Goal: Information Seeking & Learning: Learn about a topic

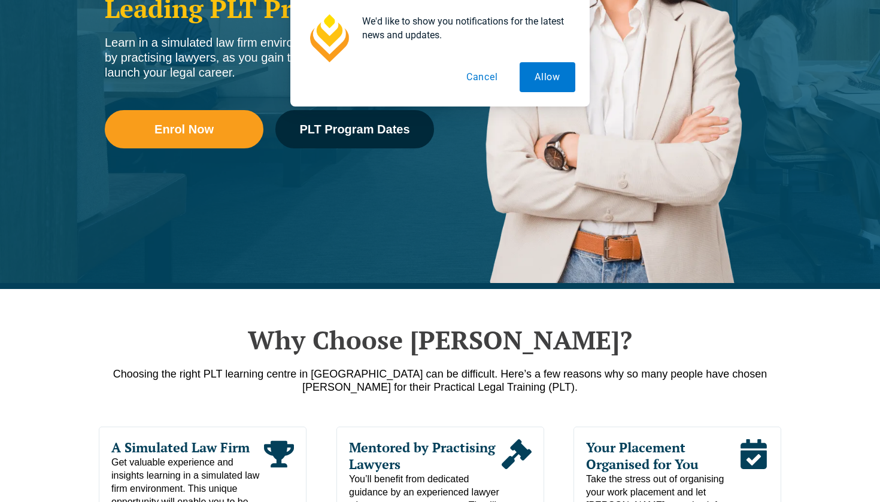
scroll to position [320, 0]
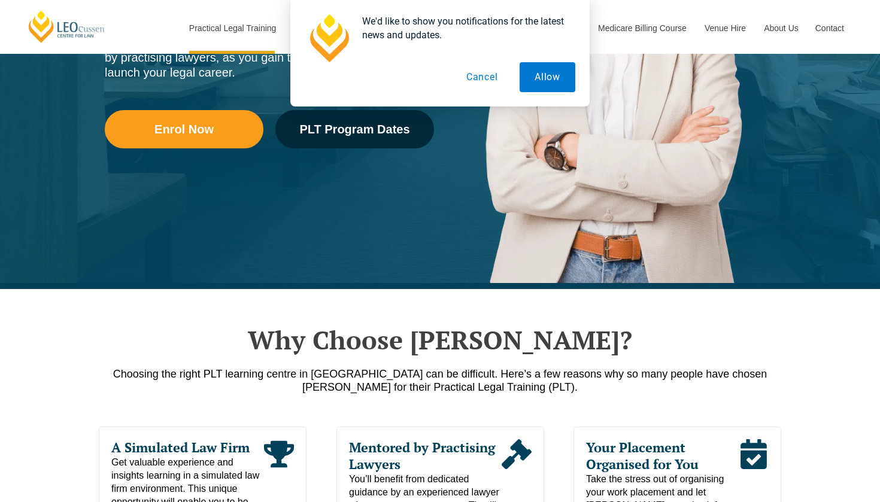
click at [482, 81] on button "Cancel" at bounding box center [482, 77] width 62 height 30
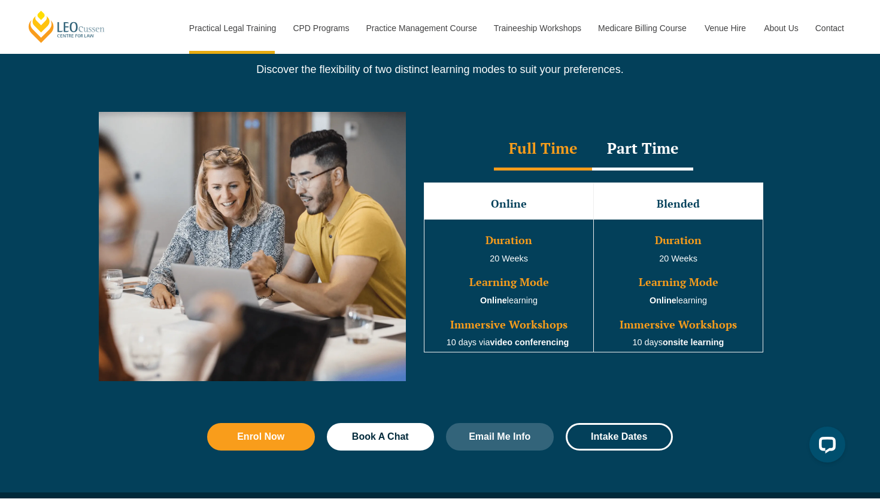
scroll to position [1044, 0]
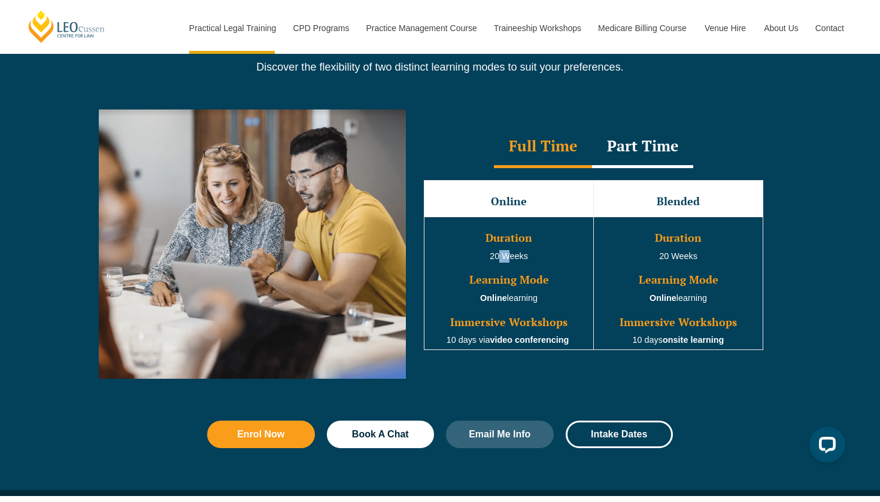
drag, startPoint x: 500, startPoint y: 255, endPoint x: 507, endPoint y: 255, distance: 7.2
click at [507, 255] on span "20 Weeks" at bounding box center [509, 256] width 38 height 10
click at [600, 244] on h3 "Duration" at bounding box center [678, 238] width 166 height 12
drag, startPoint x: 652, startPoint y: 259, endPoint x: 707, endPoint y: 258, distance: 55.7
click at [708, 258] on td "Duration 20 Weeks Learning Mode Online learning Immersive Workshops 10 days ons…" at bounding box center [678, 283] width 169 height 133
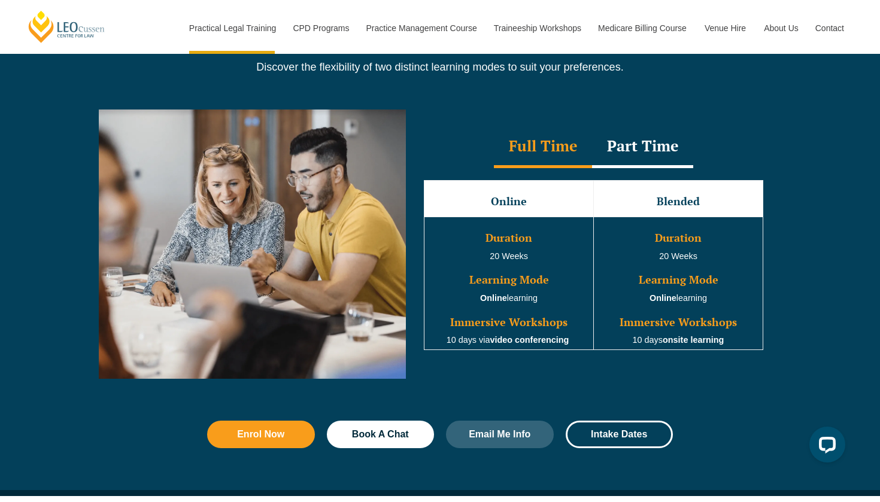
drag, startPoint x: 642, startPoint y: 301, endPoint x: 731, endPoint y: 304, distance: 89.2
click at [731, 304] on td "Duration 20 Weeks Learning Mode Online learning Immersive Workshops 10 days ons…" at bounding box center [678, 283] width 169 height 133
drag, startPoint x: 633, startPoint y: 342, endPoint x: 760, endPoint y: 341, distance: 126.3
click at [760, 341] on td "Duration 20 Weeks Learning Mode Online learning Immersive Workshops 10 days ons…" at bounding box center [678, 283] width 169 height 133
click at [659, 326] on h3 "Immersive Workshops" at bounding box center [678, 323] width 166 height 12
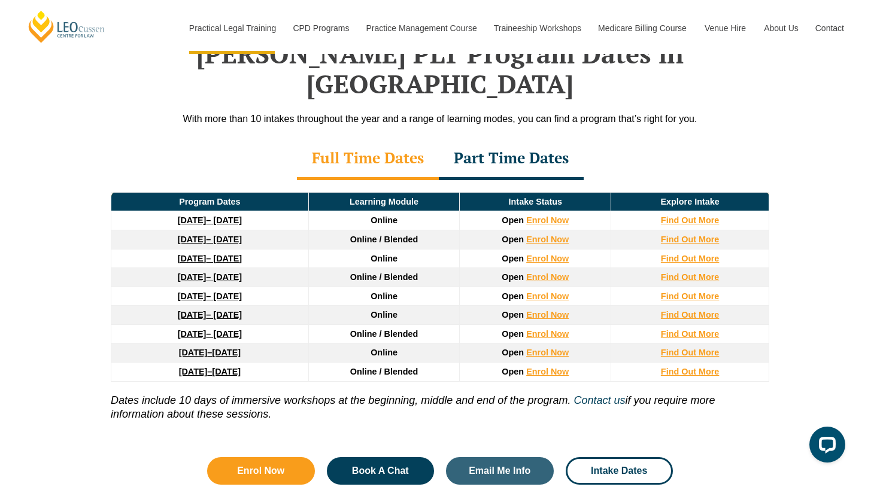
scroll to position [1565, 0]
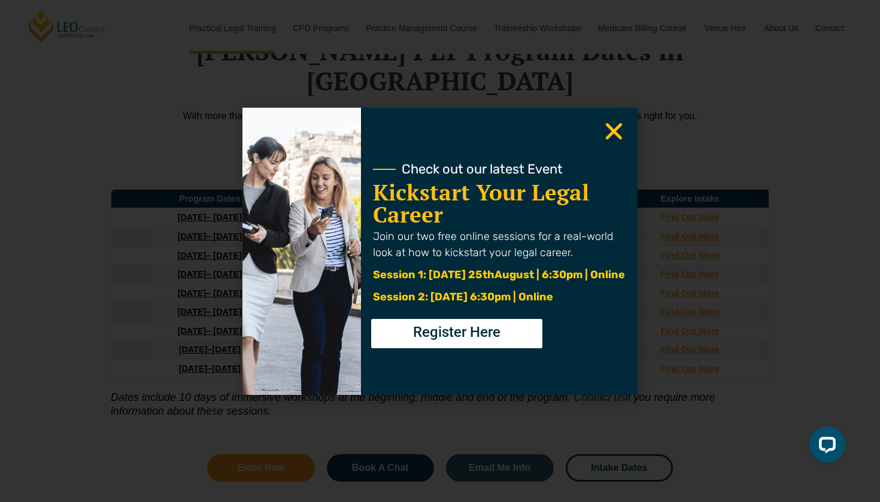
click at [603, 136] on icon "Close" at bounding box center [613, 131] width 23 height 23
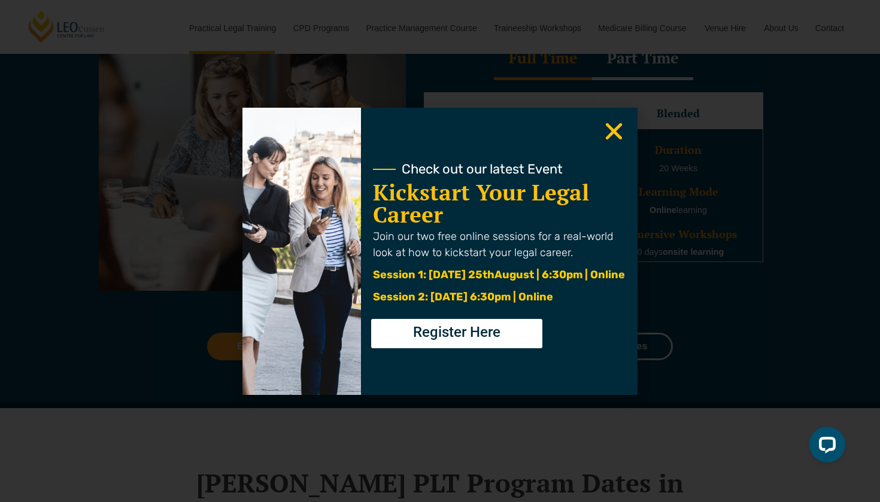
scroll to position [1062, 0]
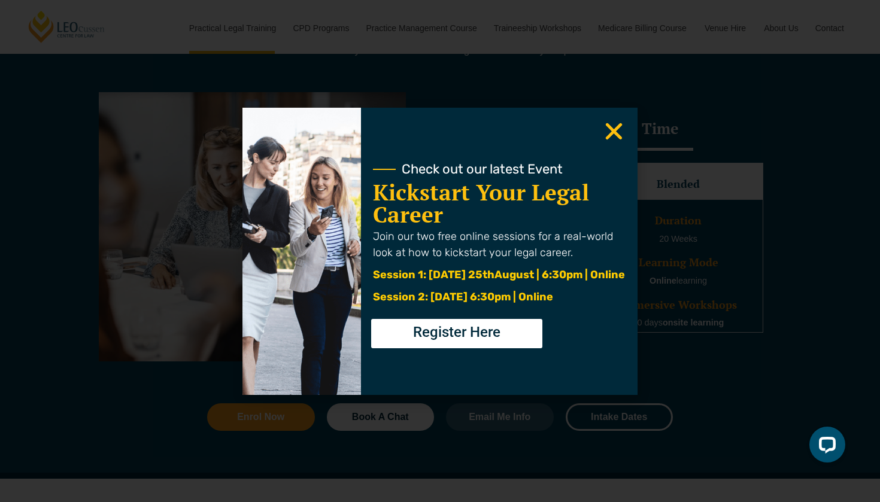
click at [614, 135] on div "Part Time" at bounding box center [642, 130] width 101 height 42
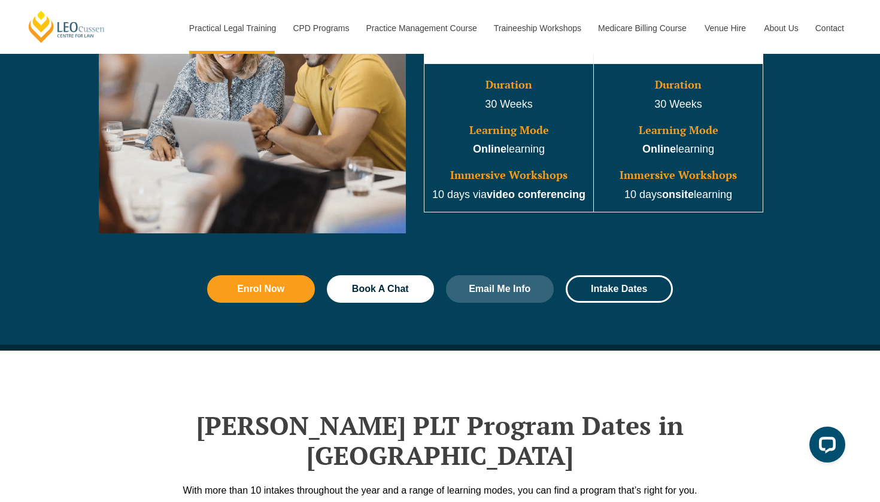
scroll to position [1083, 0]
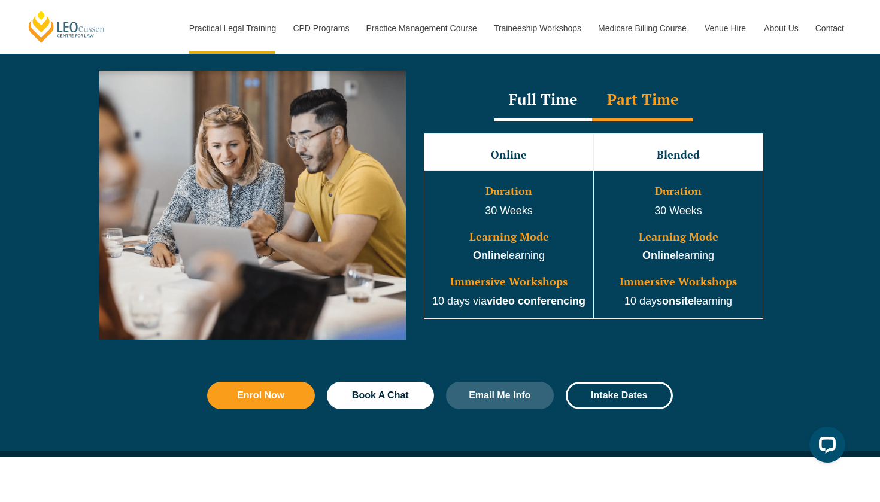
click at [541, 112] on div "Full Time" at bounding box center [543, 101] width 98 height 42
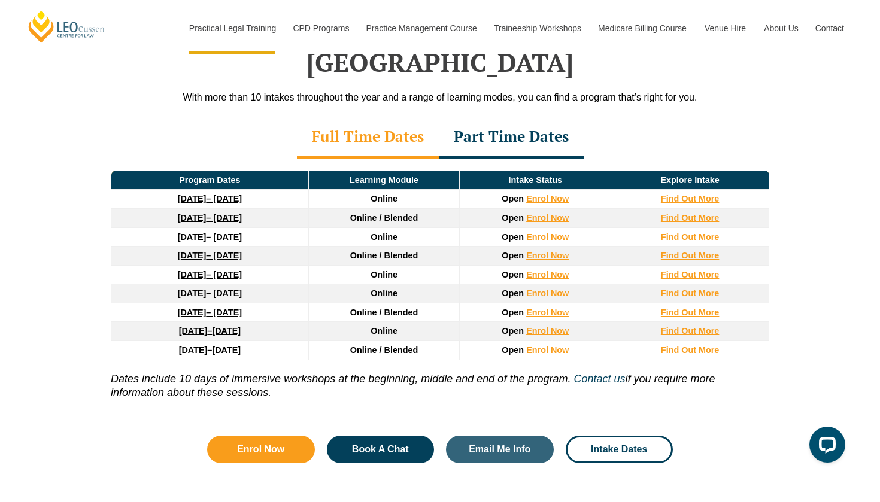
scroll to position [1584, 0]
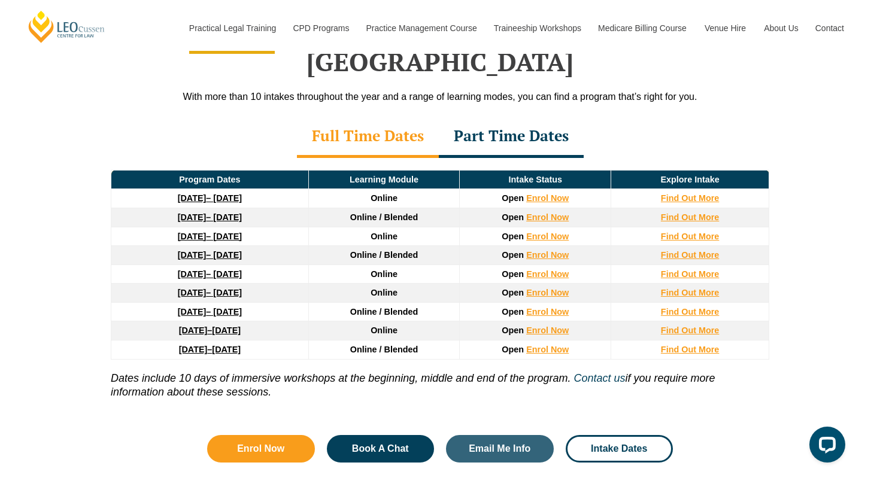
drag, startPoint x: 131, startPoint y: 285, endPoint x: 282, endPoint y: 276, distance: 151.1
click at [282, 302] on td "[DATE] – [DATE]" at bounding box center [210, 311] width 198 height 19
drag, startPoint x: 120, startPoint y: 277, endPoint x: 278, endPoint y: 271, distance: 158.8
click at [278, 271] on thead "Program Dates Learning Module Intake Status Explore Intake [DATE] – [DATE] Onli…" at bounding box center [440, 264] width 658 height 189
click at [5, 127] on div "[PERSON_NAME] PLT Program Dates in [GEOGRAPHIC_DATA] With more than 10 intakes …" at bounding box center [440, 234] width 880 height 554
